Goal: Information Seeking & Learning: Learn about a topic

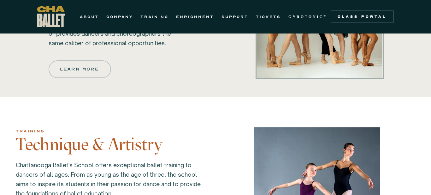
scroll to position [486, 0]
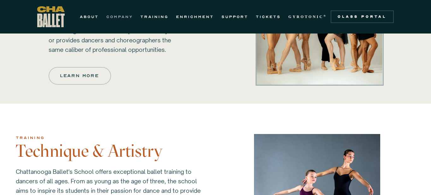
click at [117, 18] on link "COMPANY" at bounding box center [119, 17] width 27 height 8
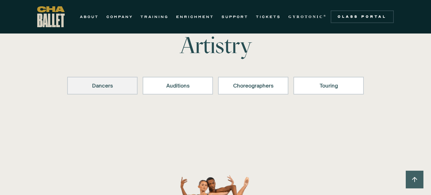
click at [102, 83] on div "Dancers" at bounding box center [102, 86] width 54 height 8
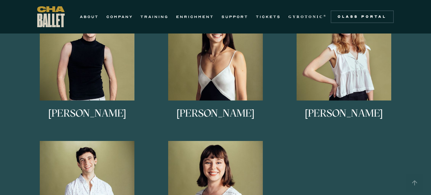
scroll to position [439, 0]
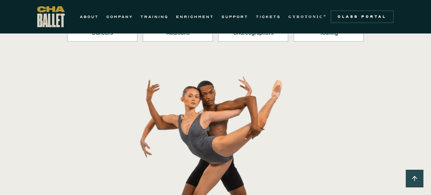
scroll to position [109, 0]
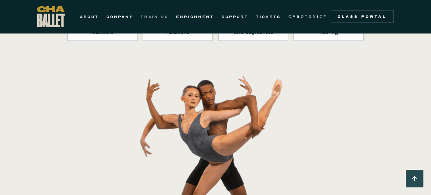
click at [165, 15] on link "TRAINING" at bounding box center [155, 17] width 28 height 8
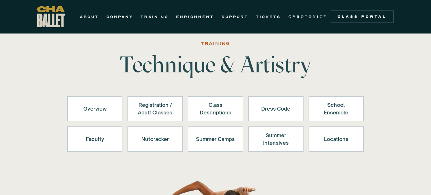
scroll to position [13, 0]
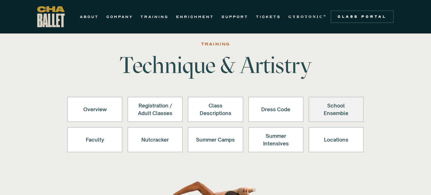
click at [339, 111] on div "School Ensemble" at bounding box center [336, 109] width 39 height 15
click at [334, 110] on div "School Ensemble" at bounding box center [336, 109] width 39 height 15
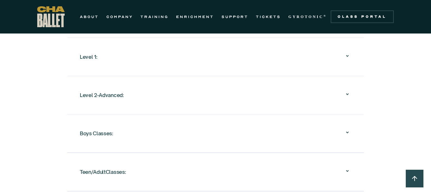
scroll to position [715, 0]
click at [128, 89] on div "Level 2-Advanced:" at bounding box center [216, 94] width 272 height 20
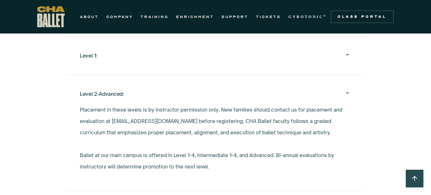
click at [147, 91] on div "Level 2-Advanced:" at bounding box center [216, 94] width 272 height 20
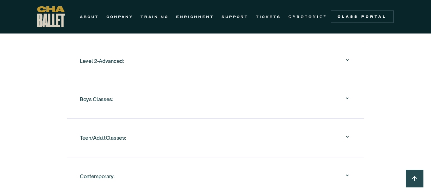
scroll to position [748, 0]
